Goal: Information Seeking & Learning: Check status

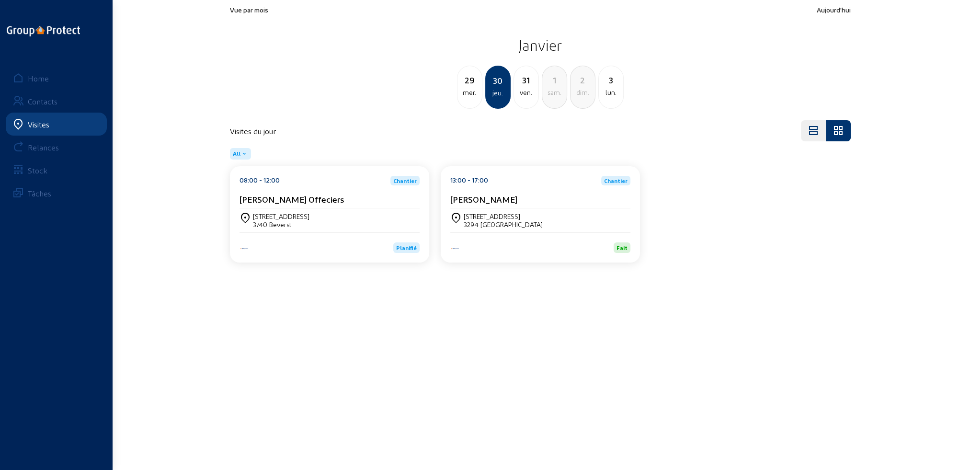
click at [31, 123] on div "Visites" at bounding box center [39, 124] width 22 height 9
click at [42, 80] on div "Home" at bounding box center [38, 78] width 21 height 9
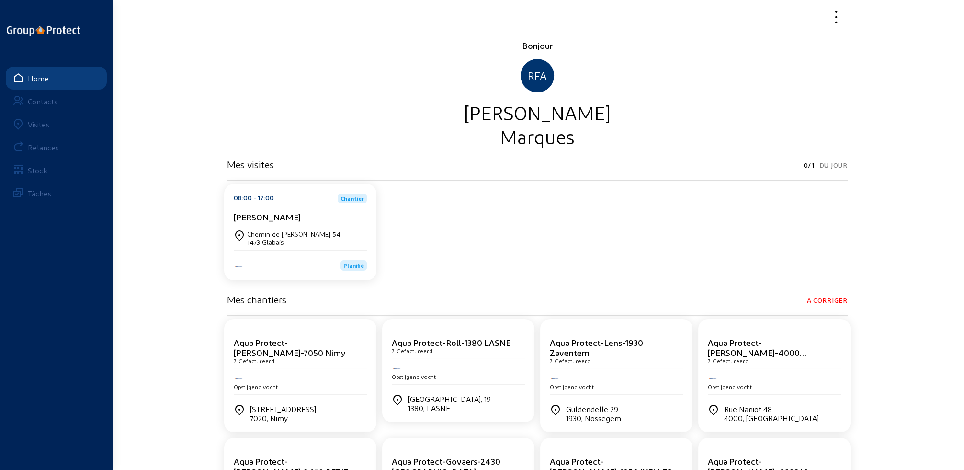
click at [36, 126] on div "Visites" at bounding box center [39, 124] width 22 height 9
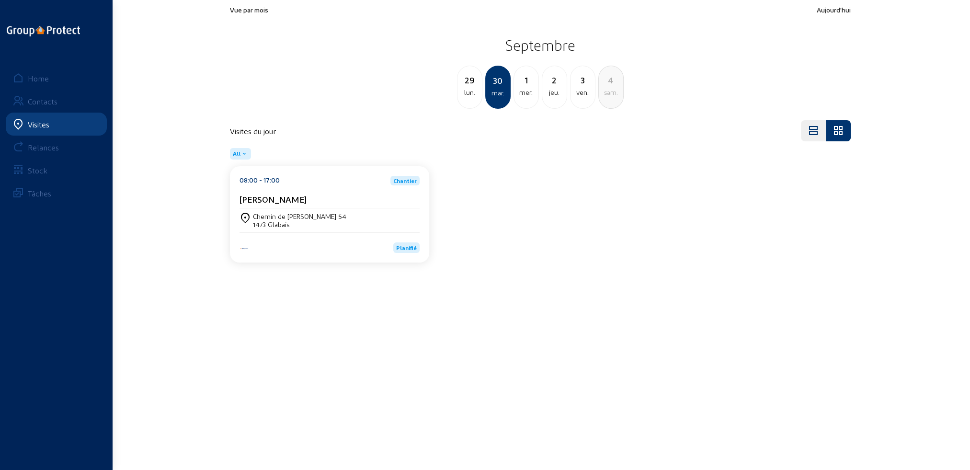
click at [322, 207] on div "[PERSON_NAME]" at bounding box center [330, 201] width 180 height 14
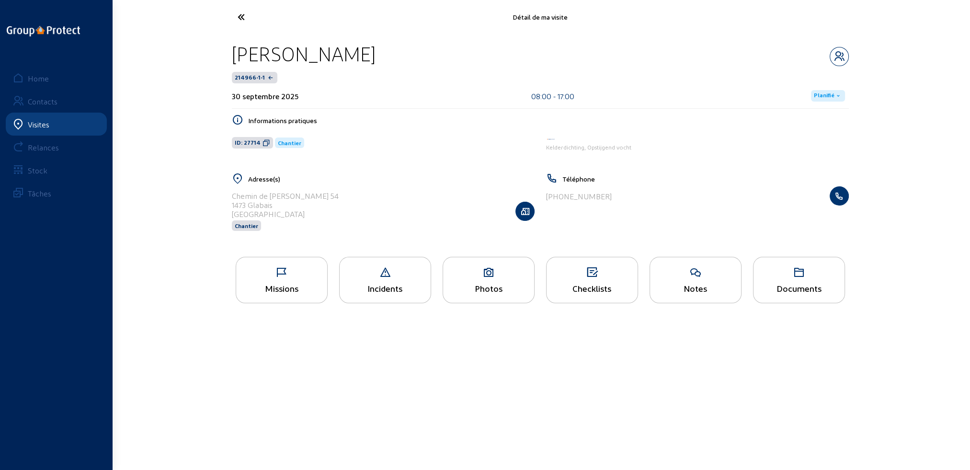
click at [291, 205] on div "1473 Glabais" at bounding box center [285, 204] width 107 height 9
click at [527, 215] on icon "button" at bounding box center [525, 211] width 18 height 10
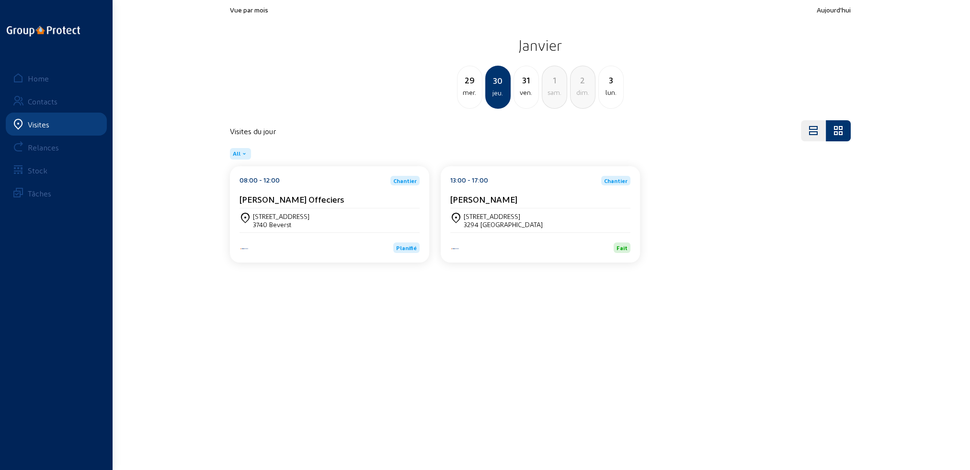
click at [42, 124] on div "Visites" at bounding box center [39, 124] width 22 height 9
click at [40, 78] on div "Home" at bounding box center [38, 78] width 21 height 9
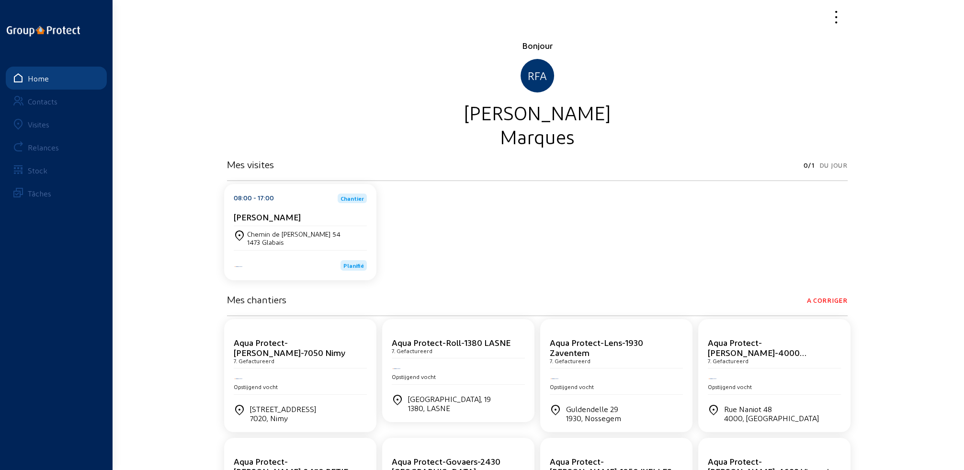
click at [44, 125] on div "Visites" at bounding box center [39, 124] width 22 height 9
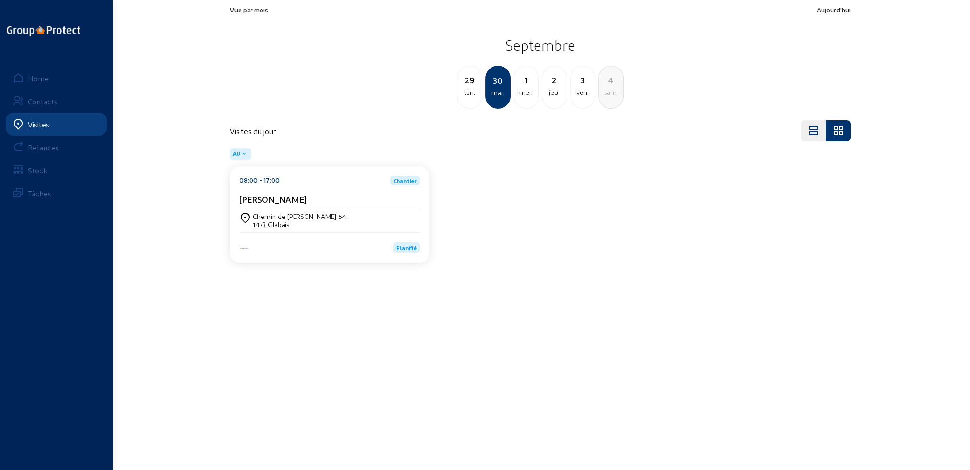
click at [315, 213] on div "Chemin de [PERSON_NAME] 54" at bounding box center [299, 216] width 93 height 8
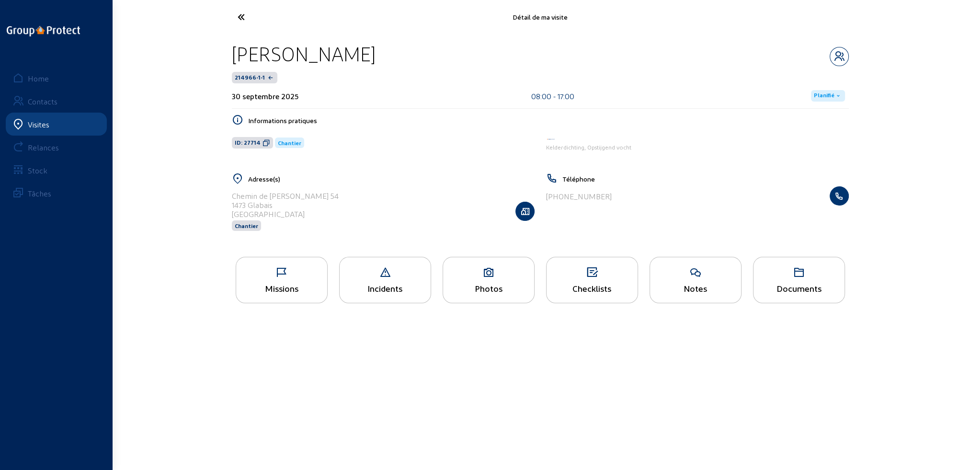
click at [288, 278] on icon at bounding box center [281, 272] width 91 height 11
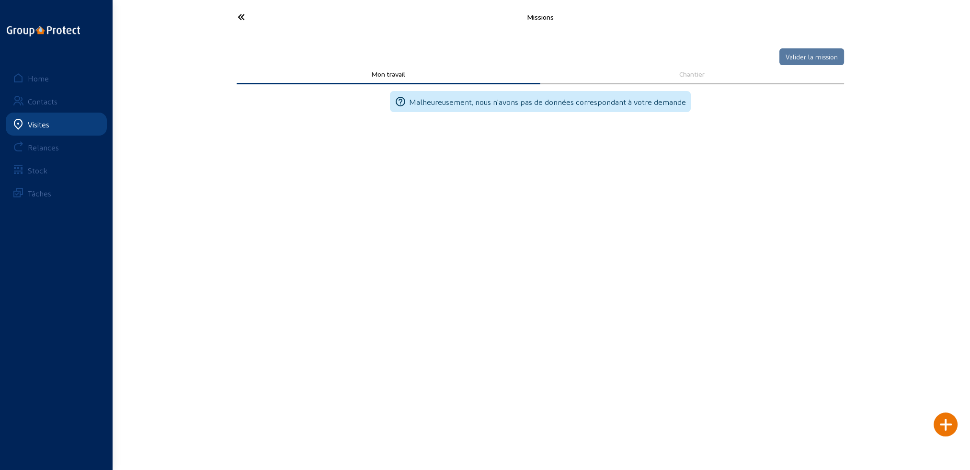
click at [243, 16] on icon at bounding box center [277, 17] width 88 height 17
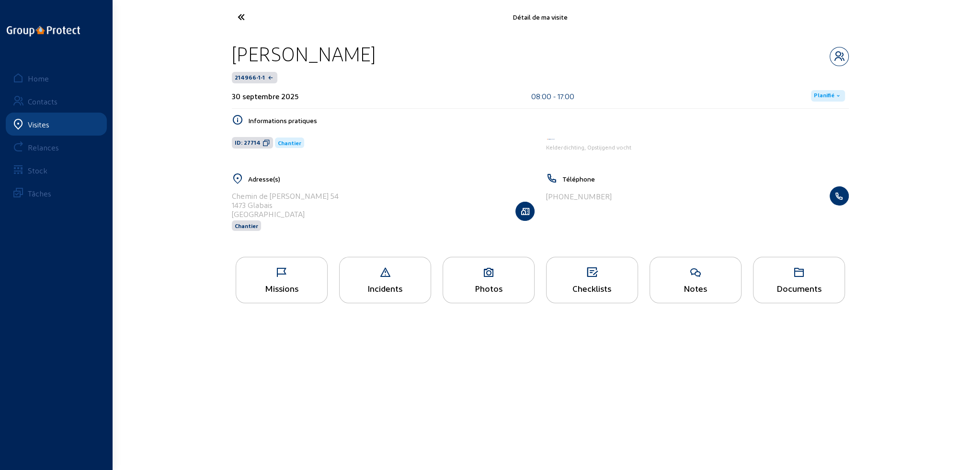
click at [244, 16] on icon at bounding box center [277, 17] width 88 height 17
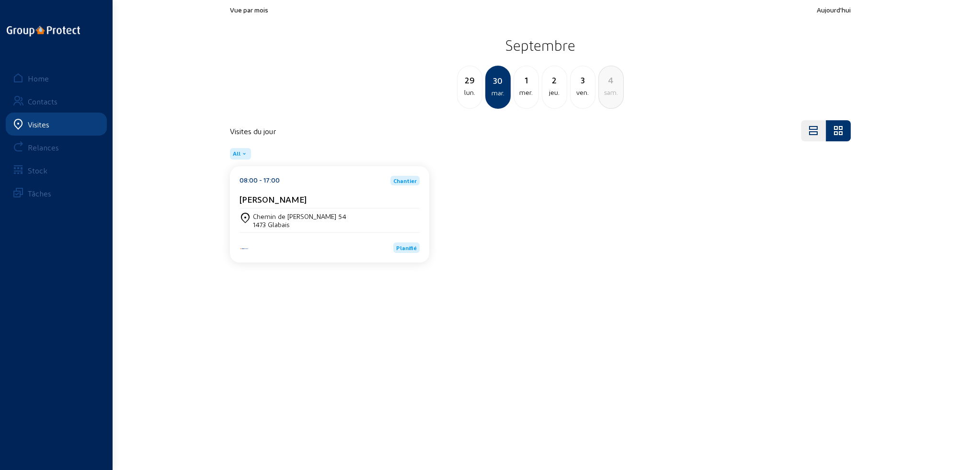
click at [473, 96] on div "lun." at bounding box center [469, 92] width 24 height 11
click at [500, 95] on div "lun." at bounding box center [497, 92] width 23 height 11
click at [523, 92] on div "mar." at bounding box center [526, 92] width 24 height 11
click at [528, 95] on div "mer." at bounding box center [526, 92] width 24 height 11
click at [528, 95] on div "jeu." at bounding box center [526, 92] width 24 height 11
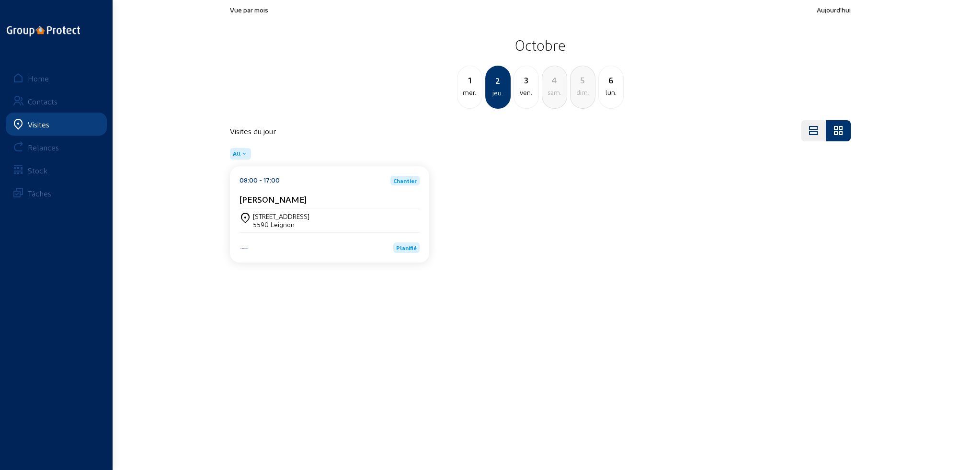
click at [528, 95] on div "ven." at bounding box center [526, 92] width 24 height 11
click at [474, 100] on div "2 jeu." at bounding box center [469, 87] width 25 height 43
click at [275, 210] on div "[STREET_ADDRESS]" at bounding box center [330, 220] width 180 height 24
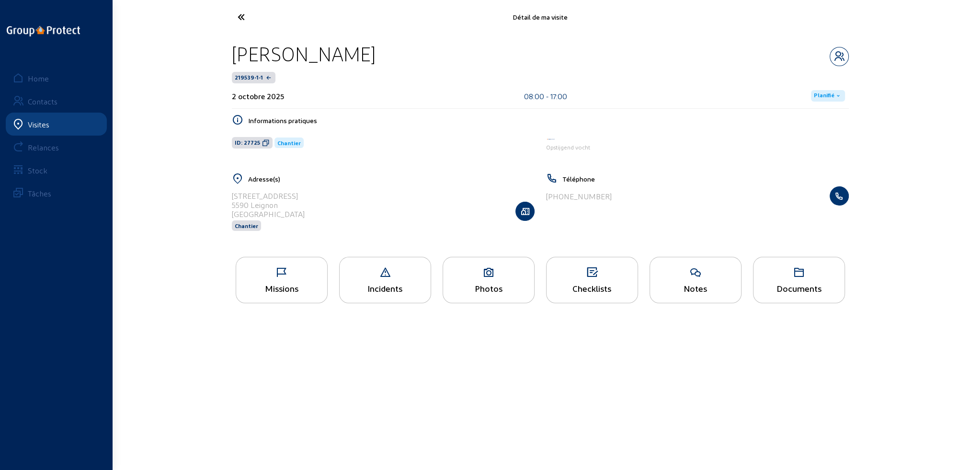
click at [282, 284] on div "Missions" at bounding box center [281, 288] width 91 height 10
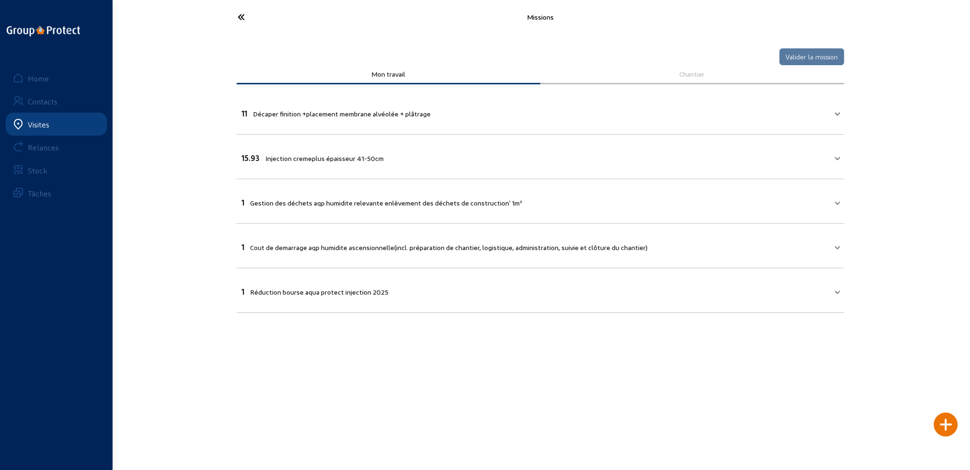
click at [242, 17] on icon at bounding box center [277, 17] width 88 height 17
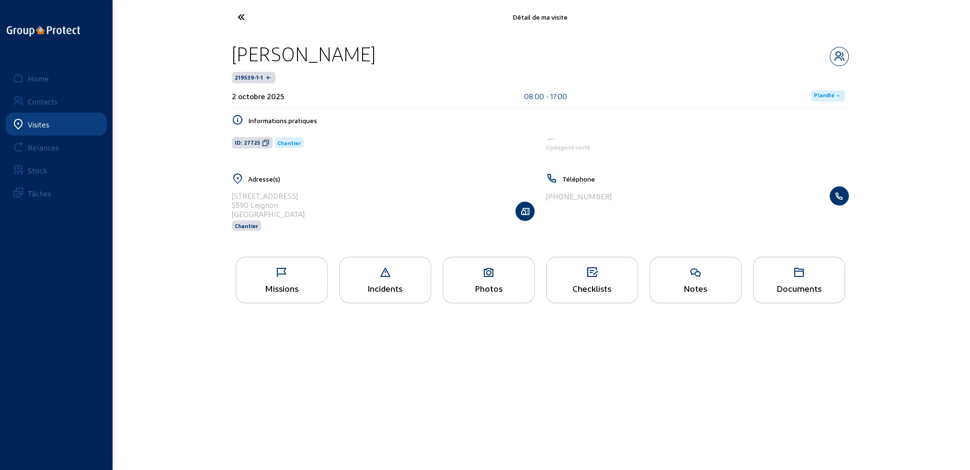
click at [243, 17] on icon at bounding box center [277, 17] width 88 height 17
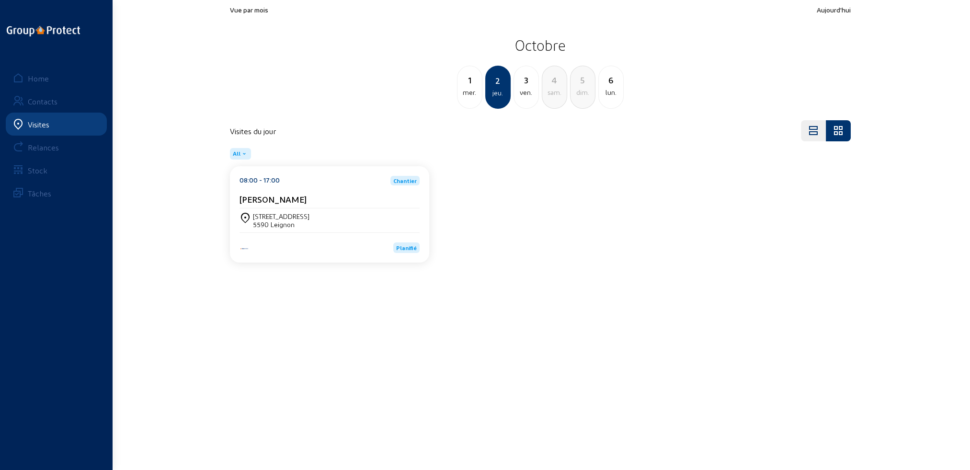
click at [468, 95] on div "mer." at bounding box center [469, 92] width 24 height 11
click at [312, 228] on div "[STREET_ADDRESS]" at bounding box center [330, 220] width 180 height 16
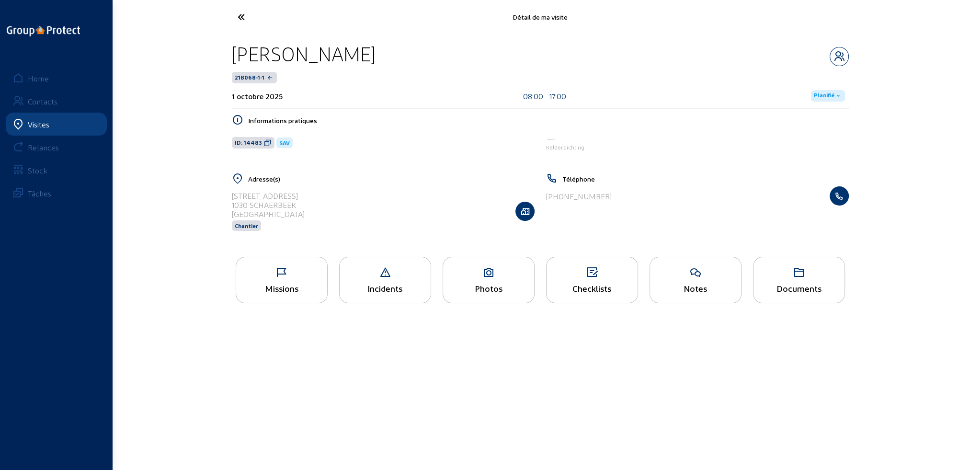
click at [299, 291] on div "Missions" at bounding box center [281, 288] width 91 height 10
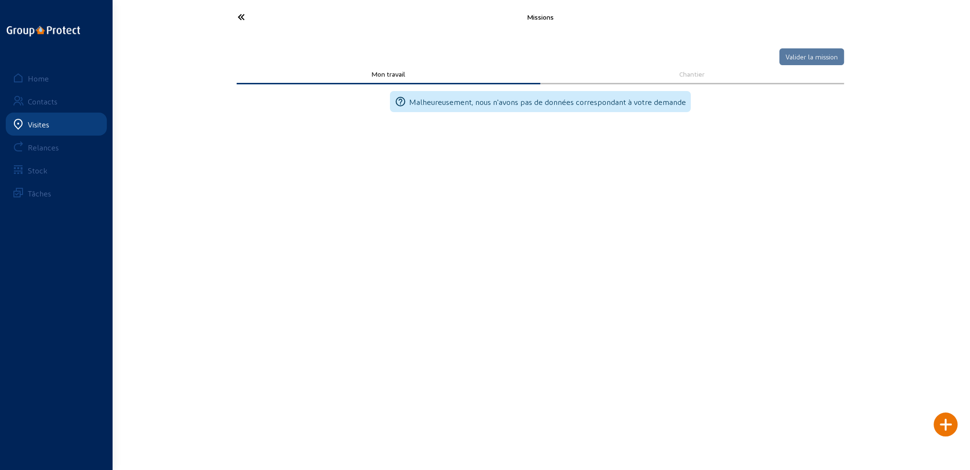
click at [242, 17] on icon at bounding box center [277, 17] width 88 height 17
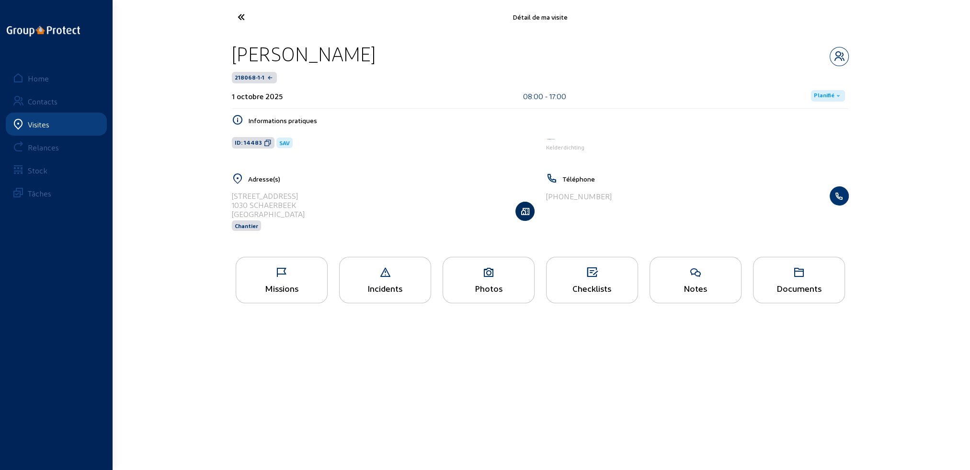
click at [524, 209] on icon "button" at bounding box center [525, 211] width 18 height 10
click at [696, 284] on div "Notes" at bounding box center [695, 288] width 91 height 10
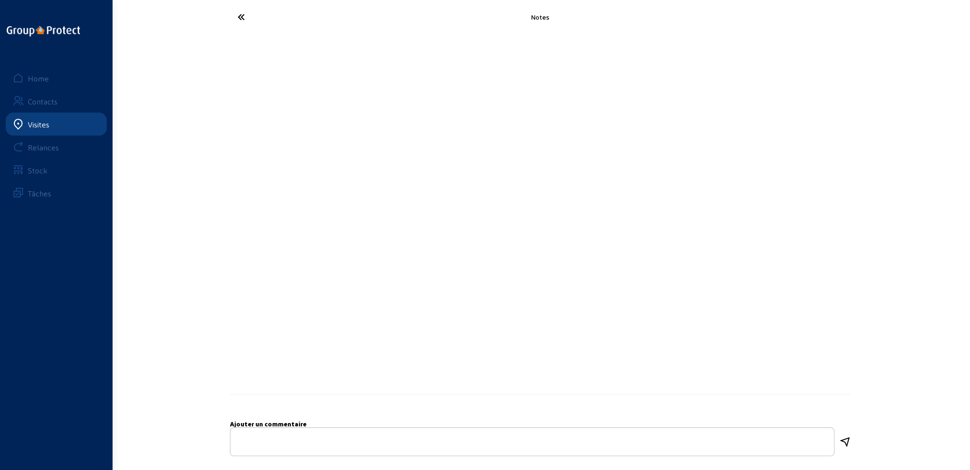
click at [243, 18] on icon at bounding box center [277, 17] width 88 height 17
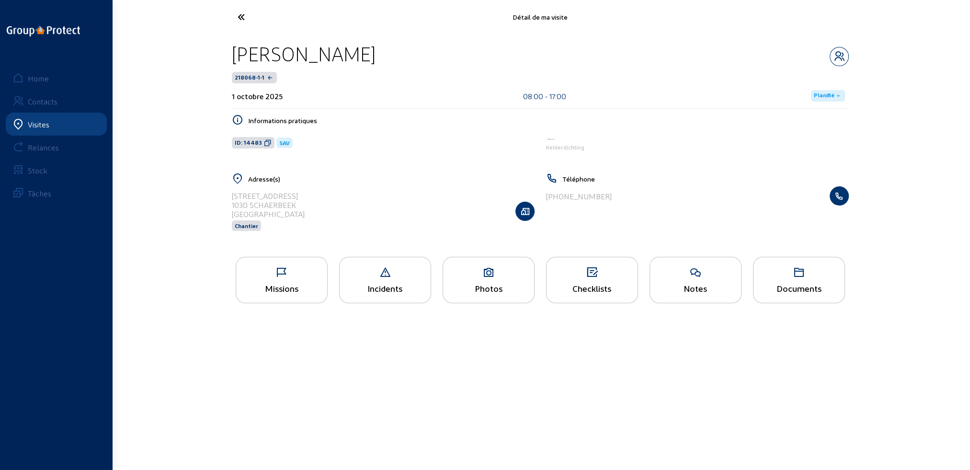
click at [478, 284] on div "Photos" at bounding box center [488, 288] width 91 height 10
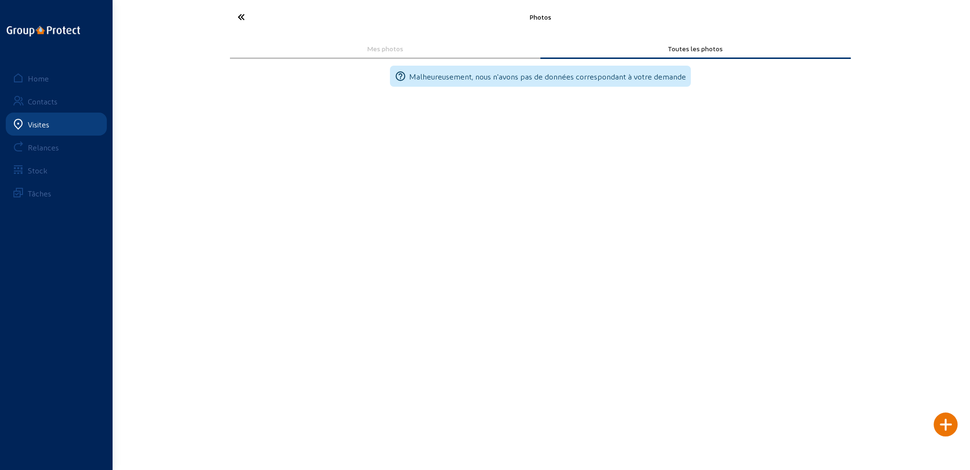
click at [240, 14] on icon at bounding box center [277, 17] width 88 height 17
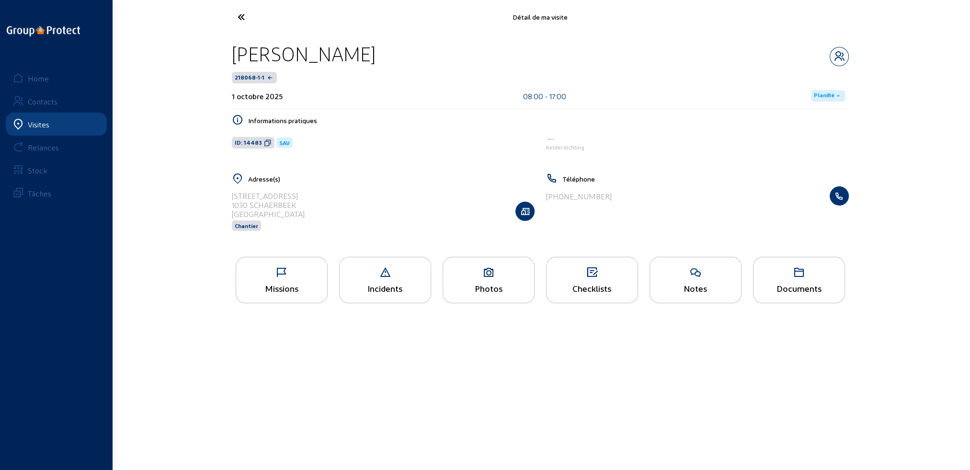
click at [791, 291] on div "Documents" at bounding box center [799, 288] width 91 height 10
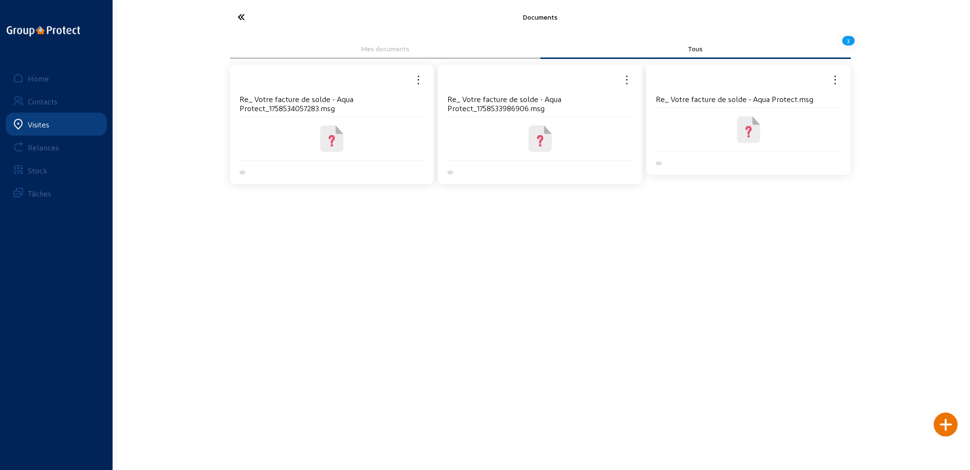
click at [733, 140] on icon at bounding box center [749, 130] width 36 height 36
click at [246, 16] on icon at bounding box center [277, 17] width 88 height 17
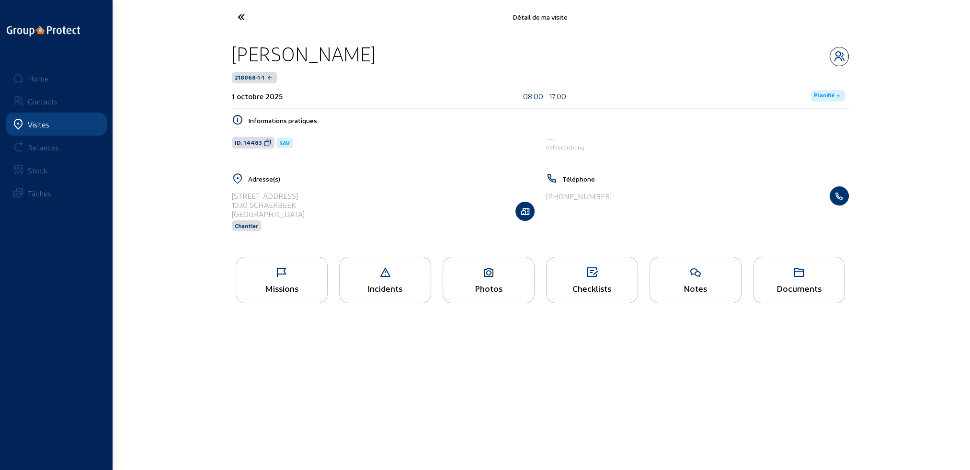
click at [301, 287] on div "Missions" at bounding box center [281, 288] width 91 height 10
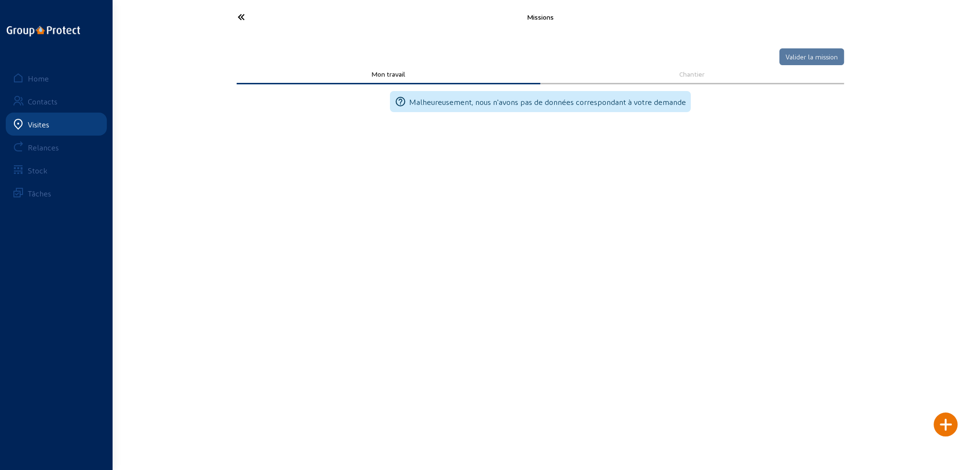
click at [240, 17] on icon at bounding box center [277, 17] width 88 height 17
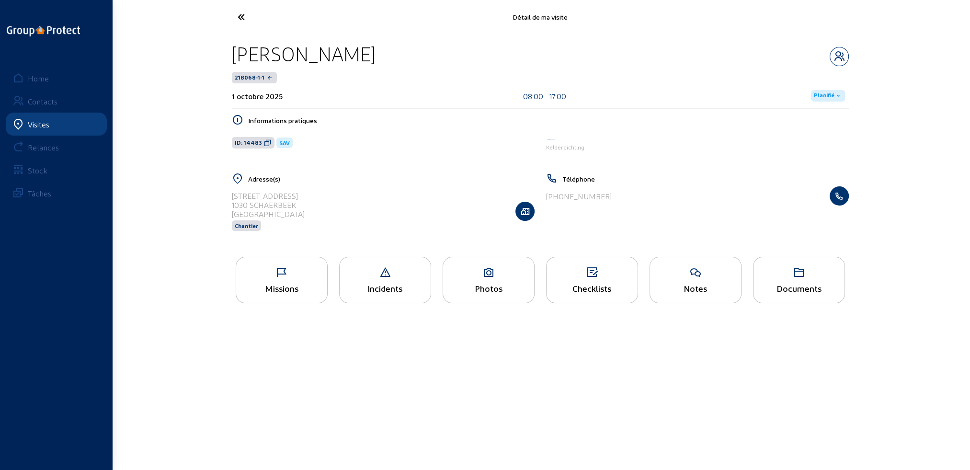
click at [399, 286] on div "Incidents" at bounding box center [385, 288] width 91 height 10
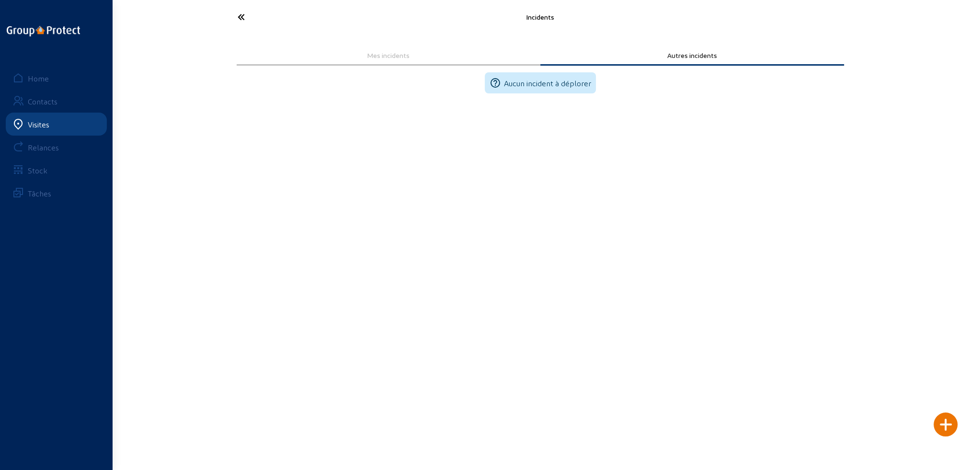
click at [240, 16] on icon at bounding box center [277, 17] width 88 height 17
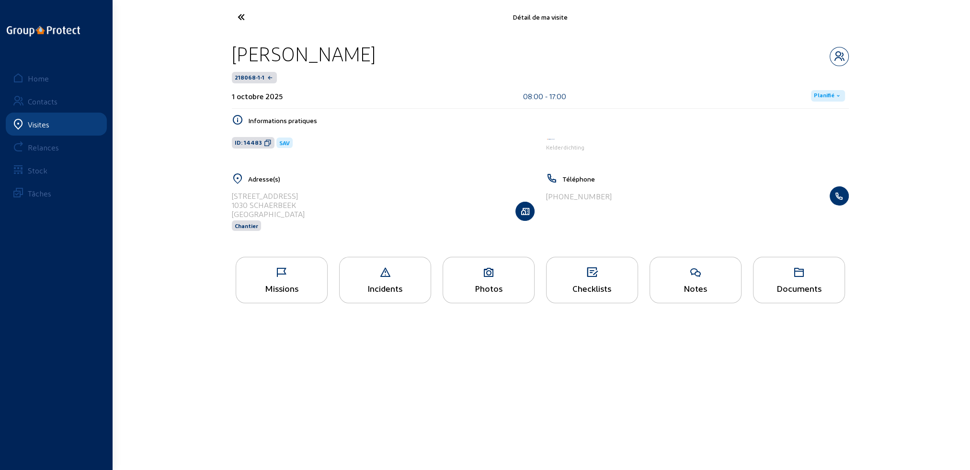
click at [558, 148] on span "Kelderdichting" at bounding box center [565, 147] width 38 height 7
click at [238, 16] on icon at bounding box center [277, 17] width 88 height 17
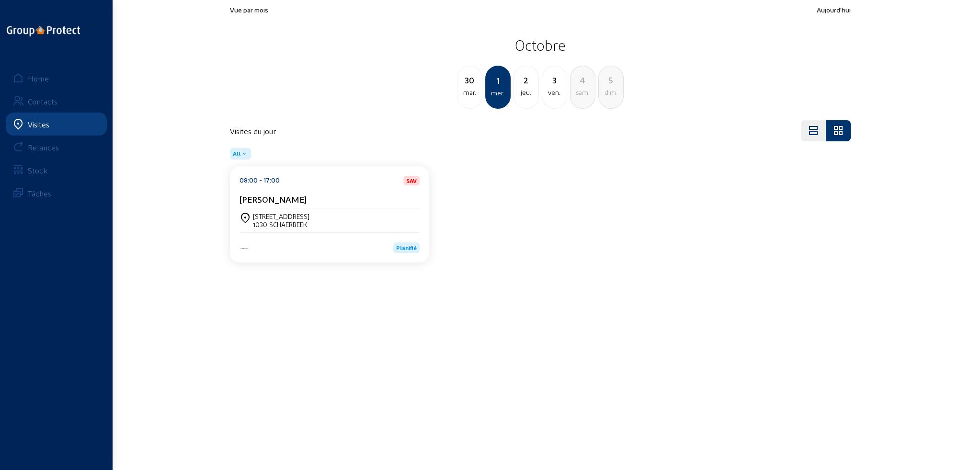
click at [408, 182] on span "SAV" at bounding box center [411, 181] width 11 height 6
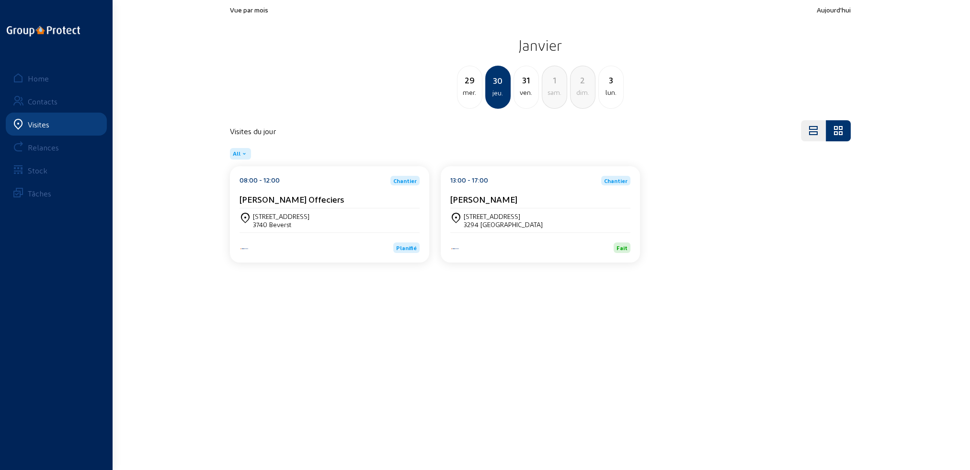
click at [43, 125] on div "Visites" at bounding box center [39, 124] width 22 height 9
click at [38, 78] on div "Home" at bounding box center [38, 78] width 21 height 9
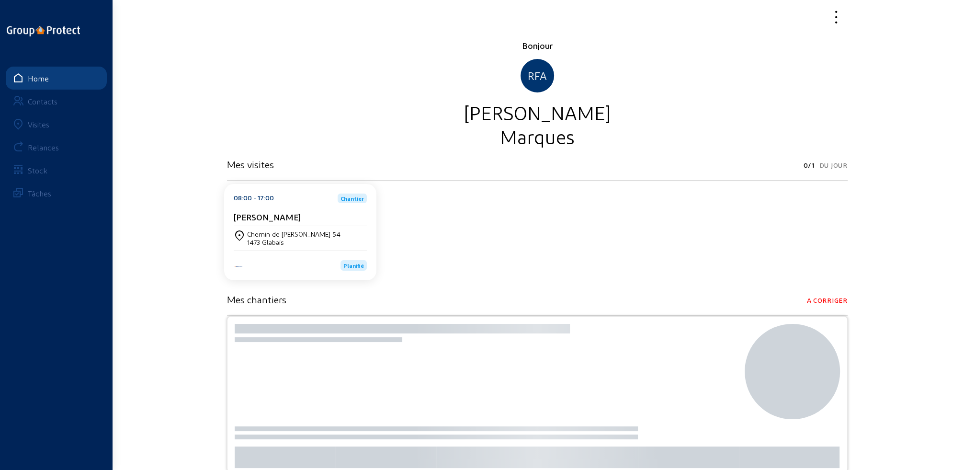
click at [44, 120] on div "Visites" at bounding box center [39, 124] width 22 height 9
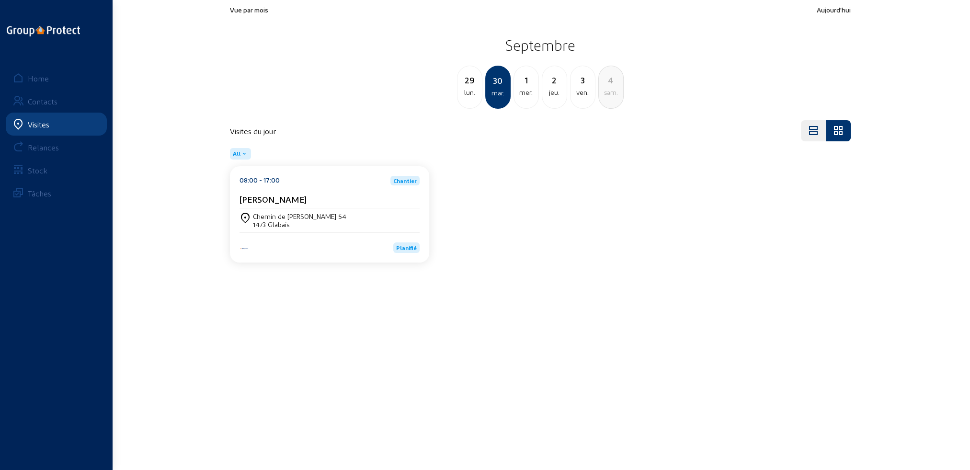
click at [309, 206] on div "[PERSON_NAME]" at bounding box center [330, 201] width 180 height 14
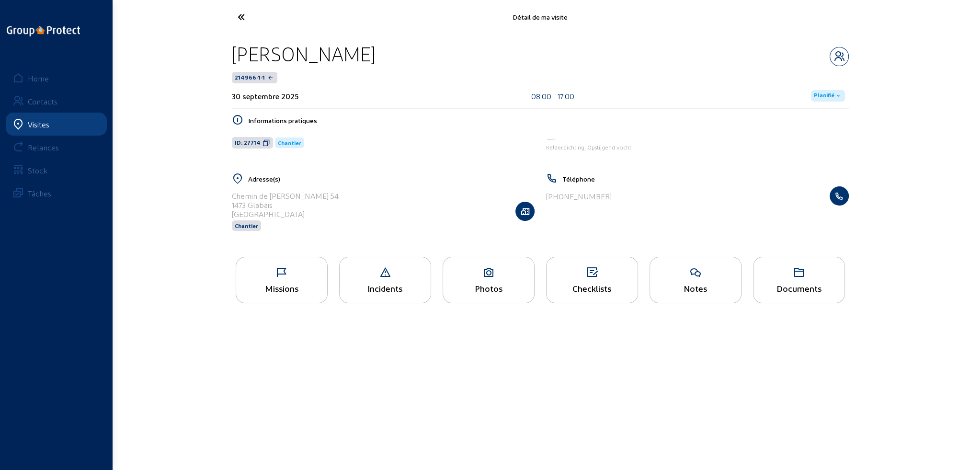
click at [802, 290] on div "Documents" at bounding box center [799, 288] width 91 height 10
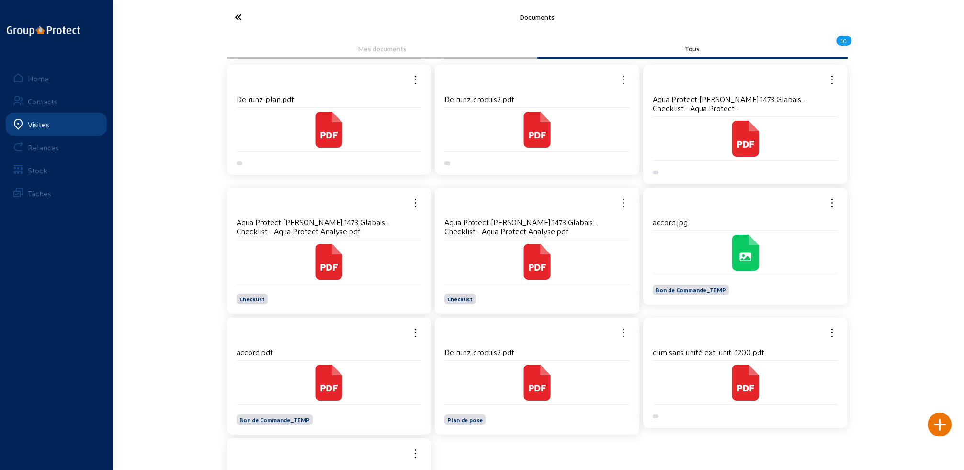
click at [507, 374] on cam-local-icon at bounding box center [537, 383] width 185 height 36
click at [519, 383] on icon at bounding box center [537, 383] width 36 height 36
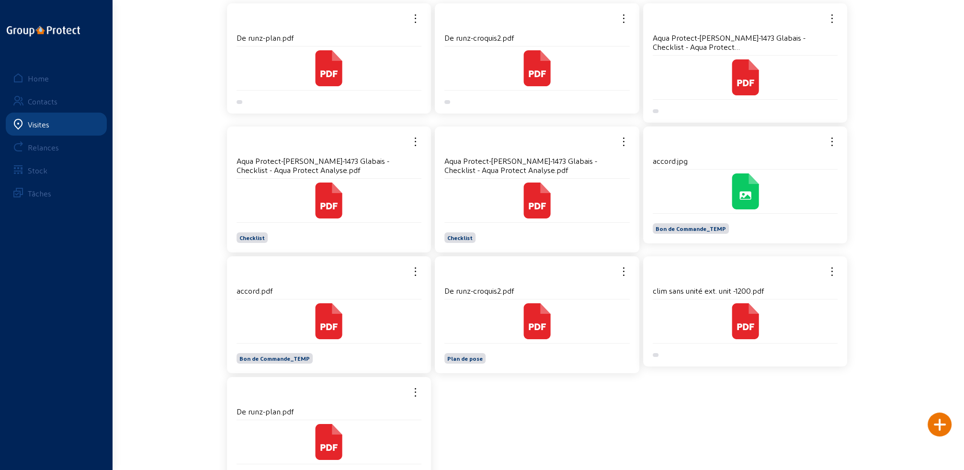
scroll to position [91, 0]
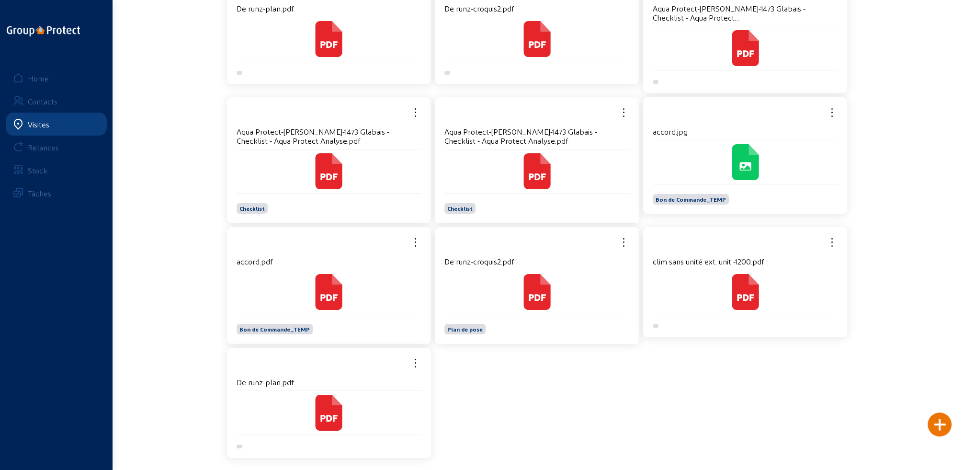
click at [503, 296] on cam-local-icon at bounding box center [537, 292] width 185 height 36
click at [333, 179] on icon at bounding box center [329, 171] width 27 height 36
click at [480, 184] on cam-local-icon at bounding box center [537, 171] width 185 height 36
click at [360, 308] on cam-local-icon at bounding box center [329, 292] width 185 height 36
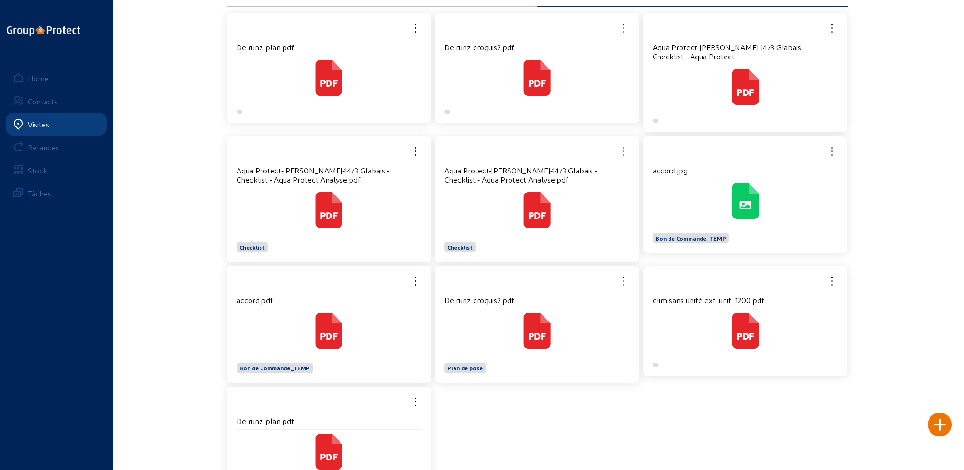
scroll to position [41, 0]
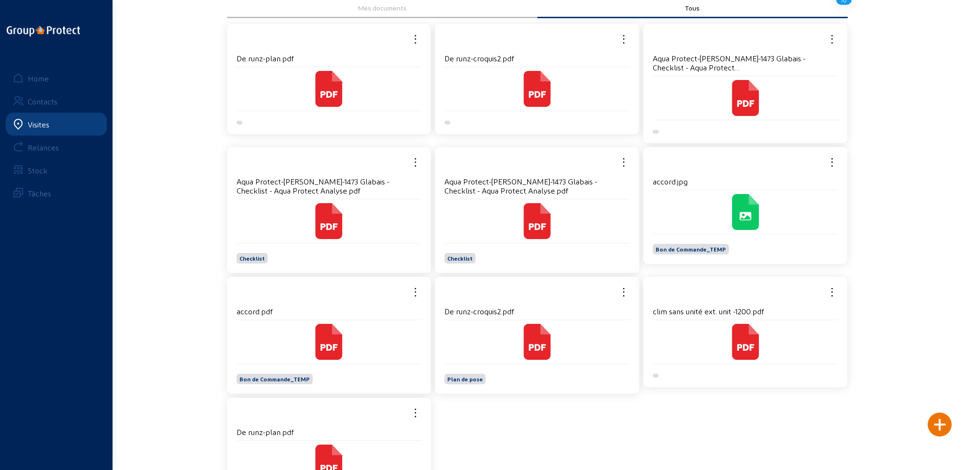
click at [338, 72] on icon at bounding box center [329, 89] width 36 height 36
click at [34, 128] on div "Visites" at bounding box center [39, 124] width 22 height 9
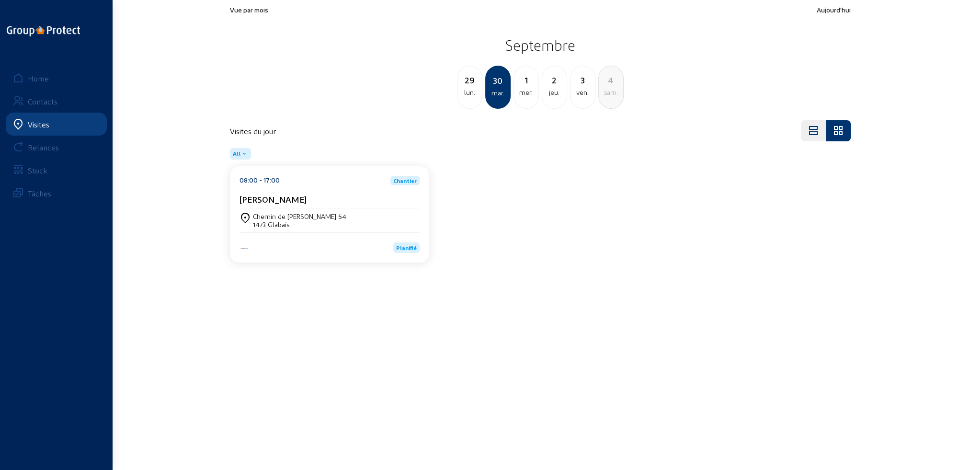
click at [531, 90] on div "mer." at bounding box center [526, 92] width 24 height 11
click at [529, 97] on div "jeu." at bounding box center [526, 92] width 24 height 11
click at [350, 219] on div "[STREET_ADDRESS]" at bounding box center [330, 220] width 180 height 16
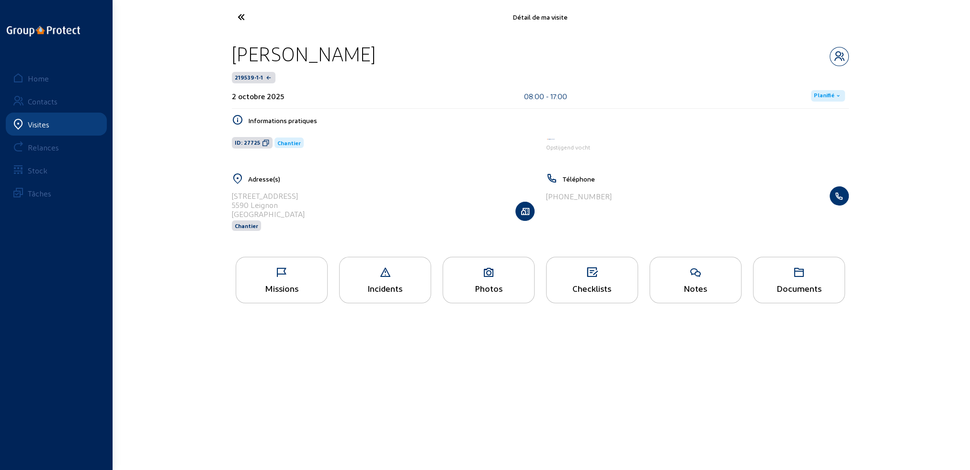
click at [304, 288] on div "Missions" at bounding box center [281, 288] width 91 height 10
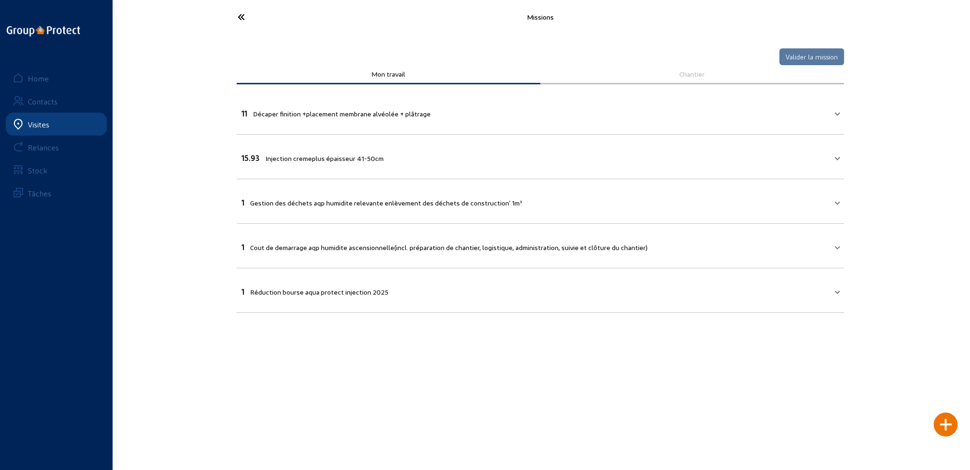
click at [244, 17] on icon at bounding box center [277, 17] width 88 height 17
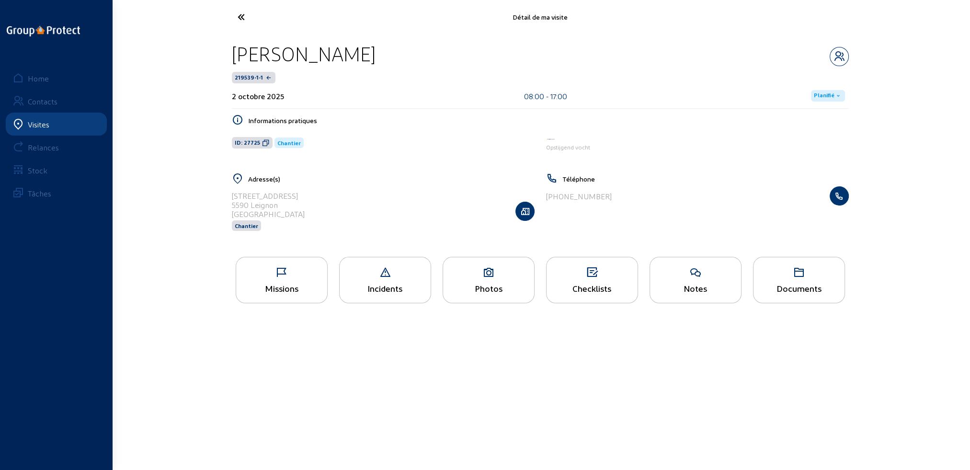
click at [242, 17] on icon at bounding box center [277, 17] width 88 height 17
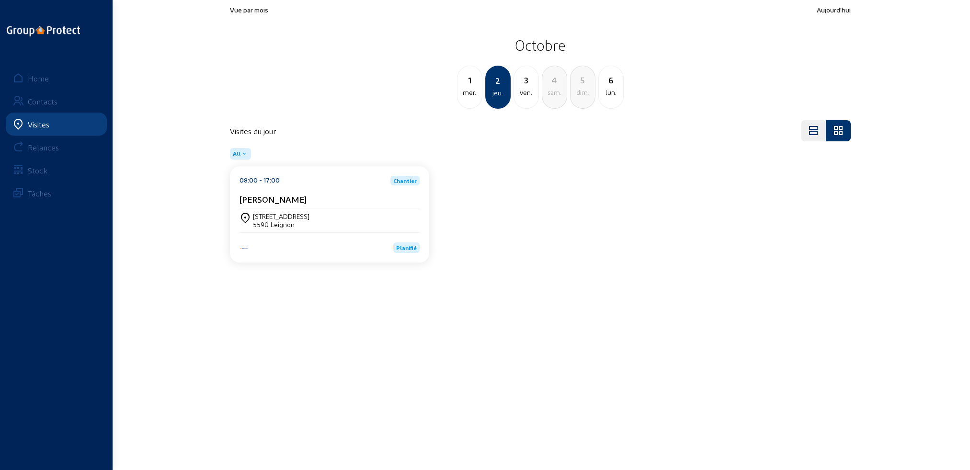
click at [473, 91] on div "mer." at bounding box center [469, 92] width 24 height 11
click at [331, 220] on div "[STREET_ADDRESS]" at bounding box center [330, 220] width 180 height 16
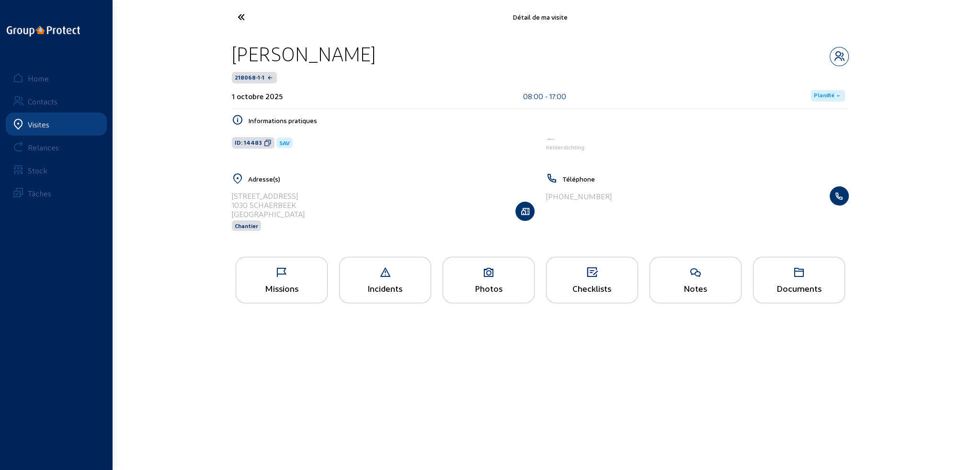
click at [296, 280] on div "Missions" at bounding box center [282, 280] width 92 height 46
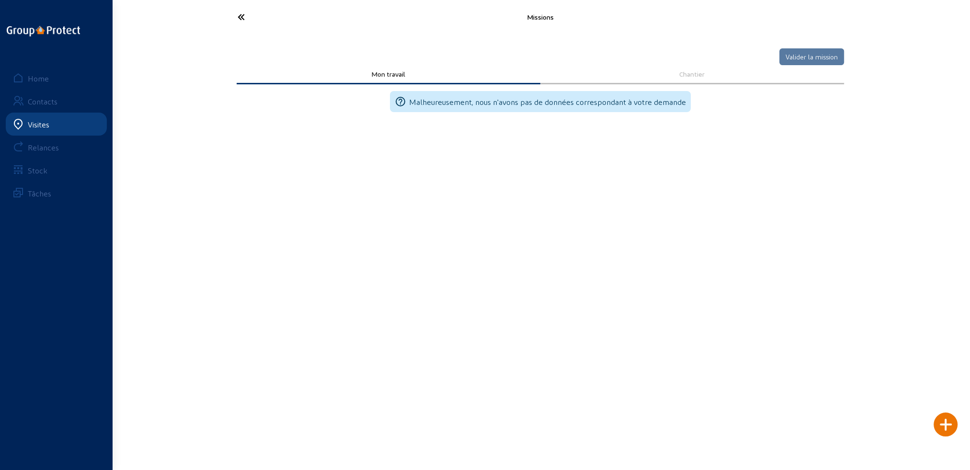
click at [240, 17] on icon at bounding box center [277, 17] width 88 height 17
